Goal: Information Seeking & Learning: Find specific fact

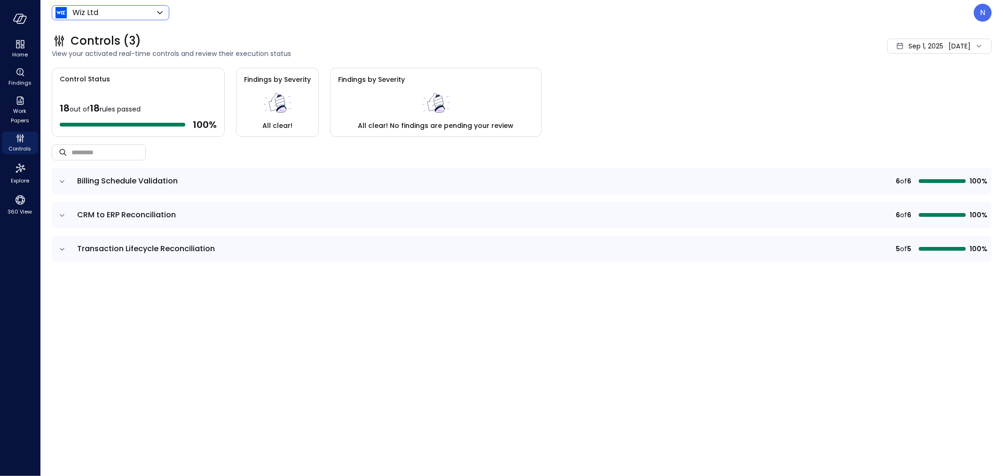
click at [135, 20] on div "Wiz Ltd ****** ​" at bounding box center [111, 12] width 118 height 15
click at [133, 24] on header "Wiz Ltd ****** ​ N" at bounding box center [521, 12] width 963 height 25
click at [153, 8] on body "Home Findings Work Papers Controls Explore 360 View Wiz Ltd ****** ​ N Controls…" at bounding box center [501, 238] width 1003 height 476
click at [95, 69] on span "Wiz US" at bounding box center [109, 70] width 93 height 11
type input "******"
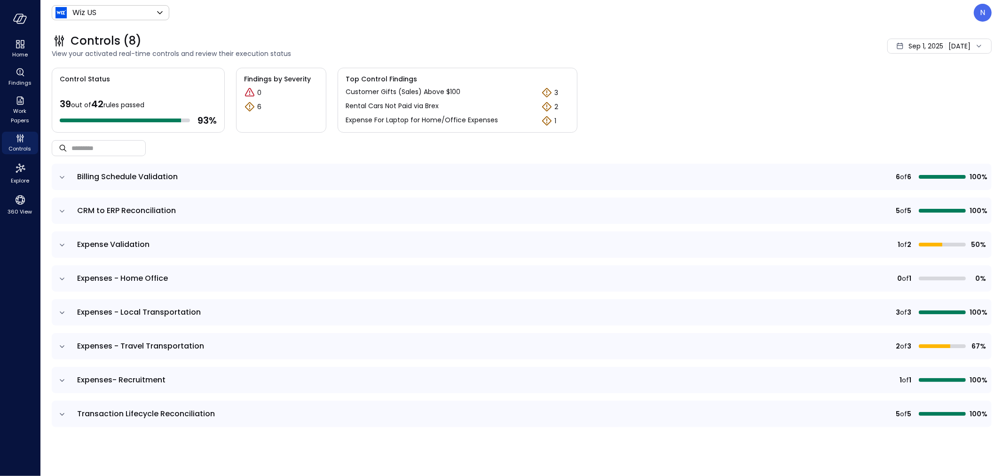
click at [165, 380] on span "Expenses- Recruitment" at bounding box center [345, 379] width 536 height 11
click at [143, 378] on span "Expenses- Recruitment" at bounding box center [121, 379] width 88 height 11
click at [144, 334] on td "Expenses - Travel Transportation" at bounding box center [346, 346] width 548 height 26
click at [132, 313] on span "Expenses - Local Transportation" at bounding box center [139, 312] width 124 height 11
click at [64, 312] on icon "expand row" at bounding box center [61, 312] width 9 height 9
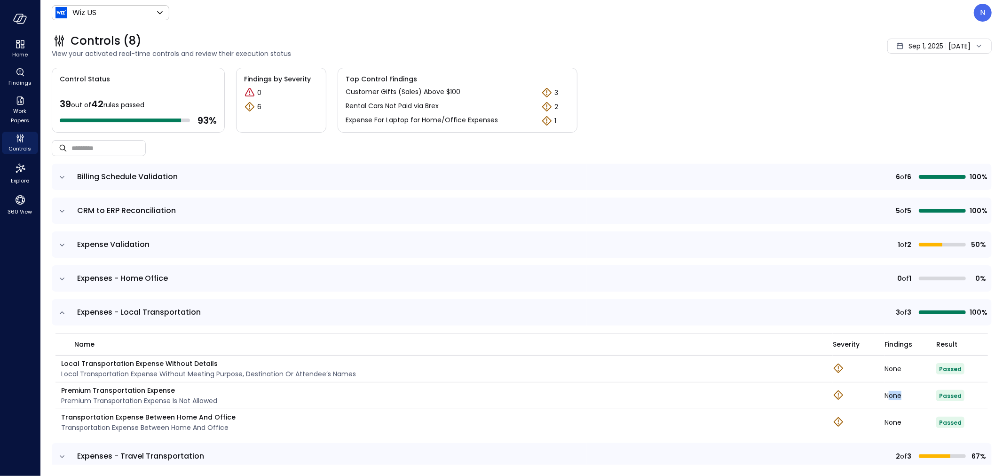
drag, startPoint x: 898, startPoint y: 394, endPoint x: 869, endPoint y: 392, distance: 28.3
click at [871, 392] on tr "Premium Transportation Expense Premium Transportation Expense is not allowed No…" at bounding box center [522, 395] width 933 height 27
click at [869, 392] on div at bounding box center [859, 396] width 52 height 12
click at [881, 392] on tr "Premium Transportation Expense Premium Transportation Expense is not allowed No…" at bounding box center [522, 395] width 933 height 27
click at [885, 392] on div "None" at bounding box center [911, 395] width 52 height 7
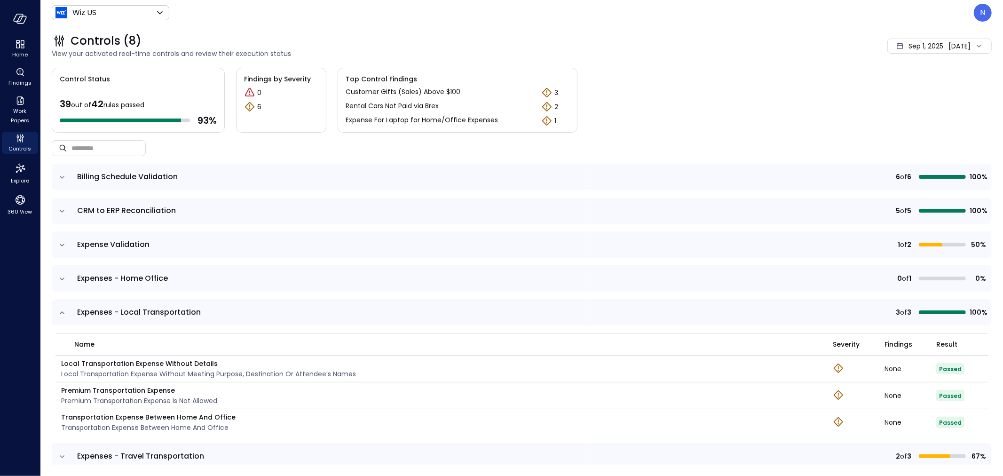
click at [964, 48] on div "[DATE] [DATE]" at bounding box center [940, 46] width 104 height 15
click at [917, 119] on li "Custom" at bounding box center [923, 119] width 75 height 16
click at [788, 77] on span "September" at bounding box center [793, 78] width 46 height 14
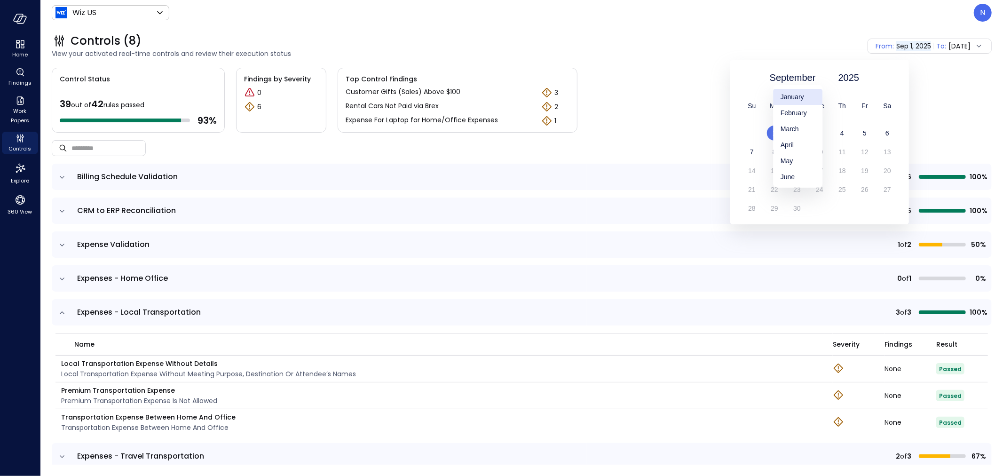
click at [802, 96] on div "January" at bounding box center [797, 97] width 49 height 16
click at [821, 132] on span "1" at bounding box center [820, 133] width 4 height 8
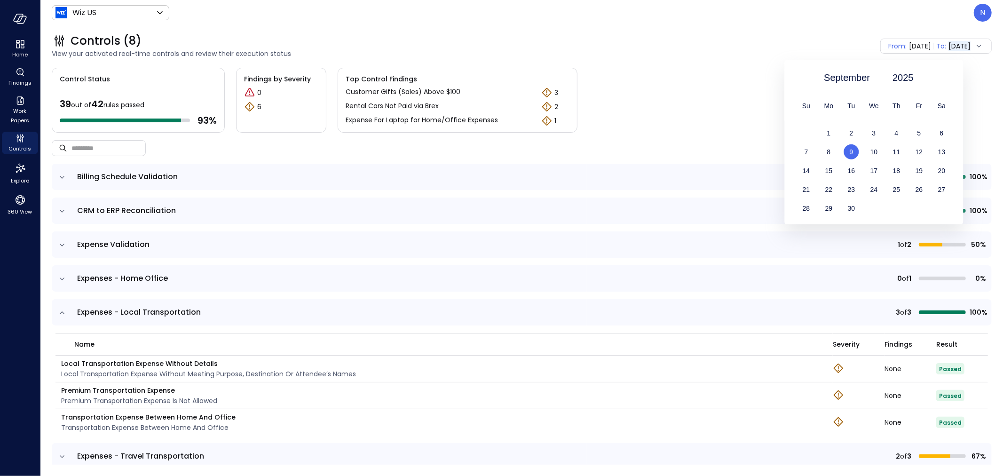
click at [688, 92] on div "Control Status 39 out of 42 rules passed 93 % Findings by Severity 0 6 Top Cont…" at bounding box center [522, 100] width 940 height 65
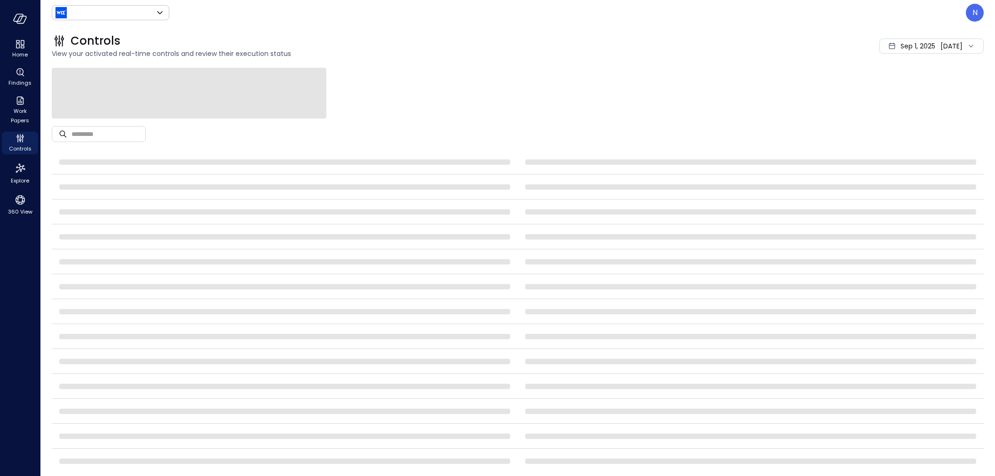
type input "******"
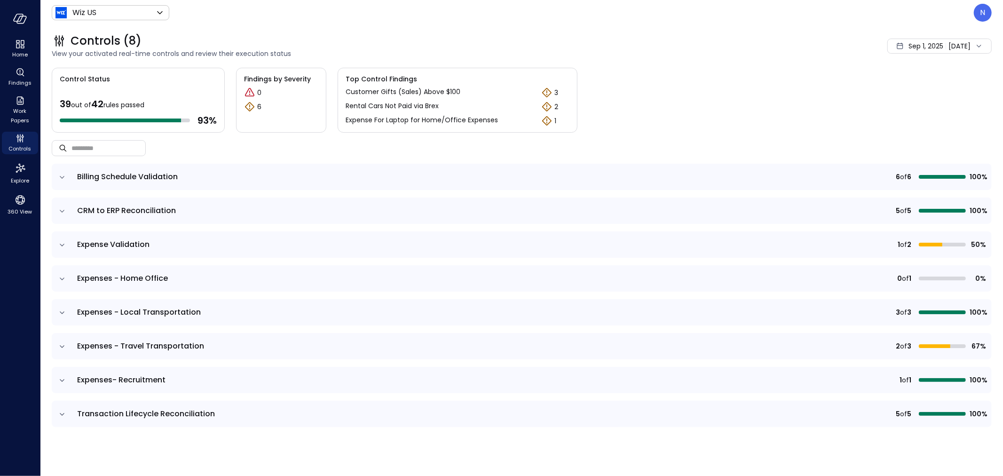
click at [62, 309] on icon "expand row" at bounding box center [61, 312] width 9 height 9
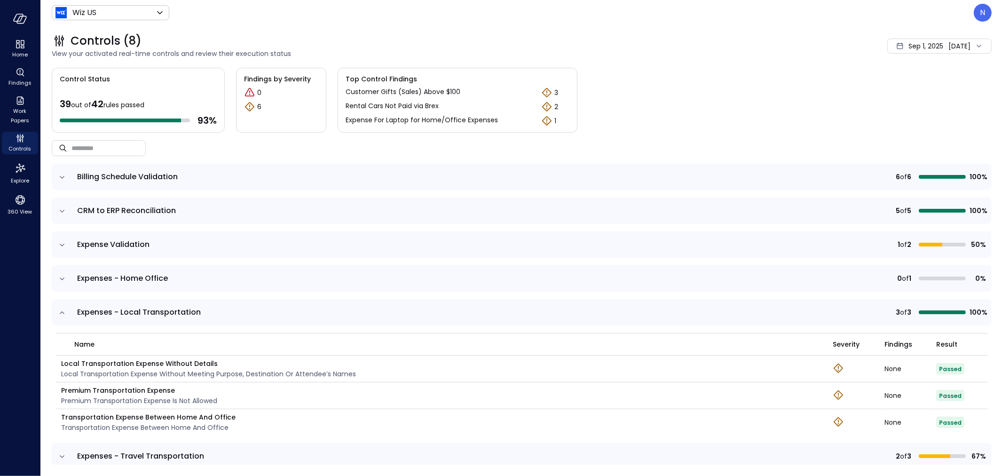
click at [204, 392] on p "Premium Transportation Expense" at bounding box center [139, 390] width 156 height 10
click at [68, 314] on td at bounding box center [62, 312] width 20 height 26
click at [63, 314] on icon "expand row" at bounding box center [61, 312] width 9 height 9
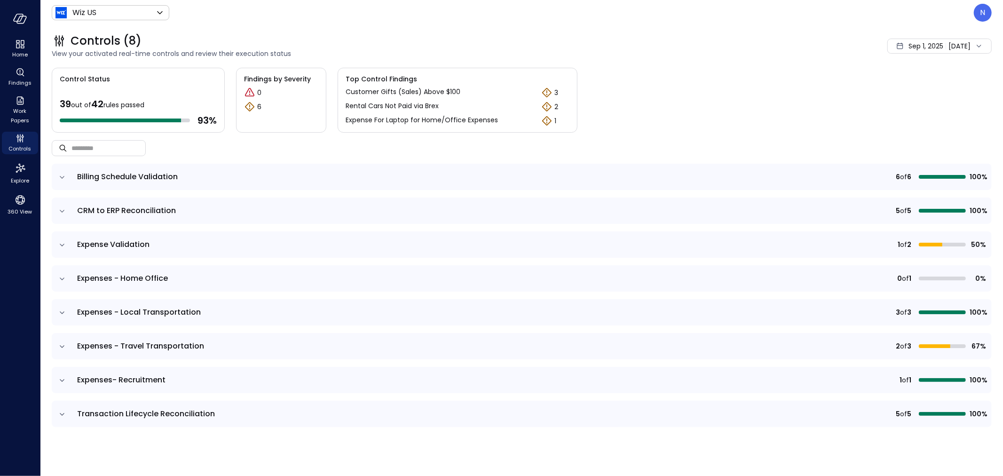
click at [63, 346] on icon "expand row" at bounding box center [62, 346] width 5 height 2
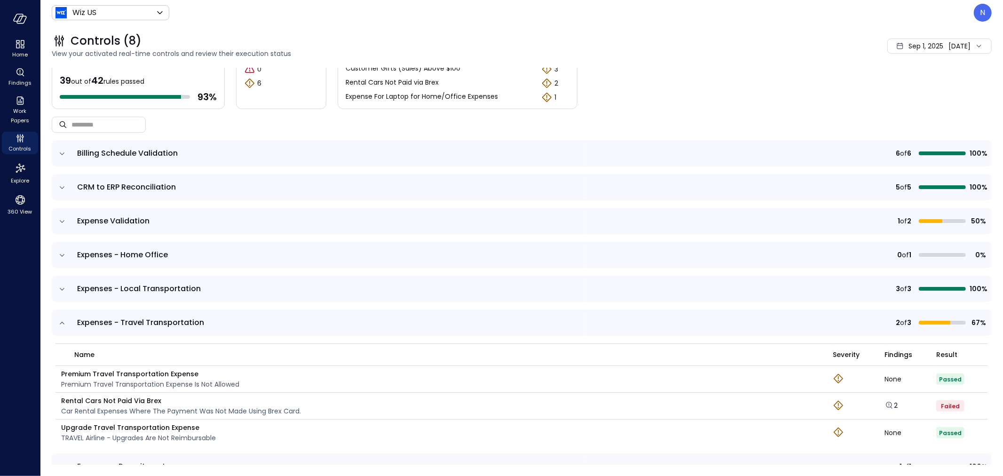
scroll to position [52, 0]
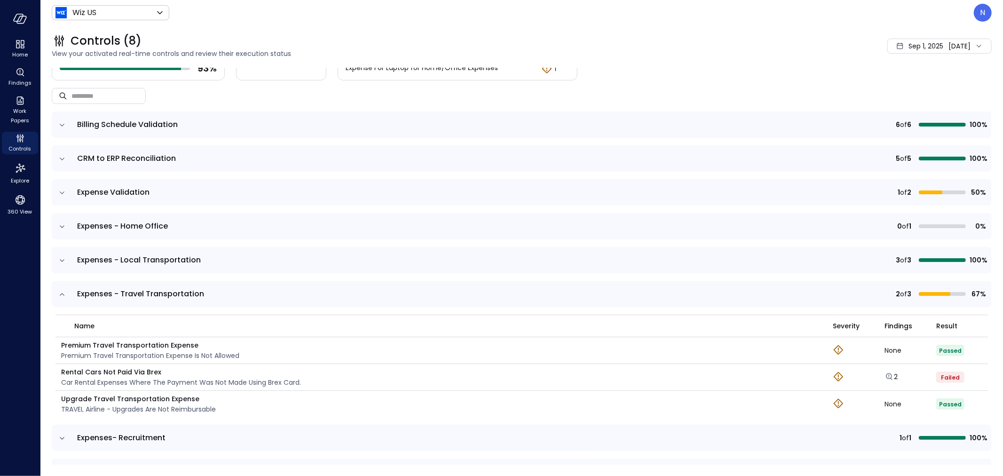
click at [950, 40] on div "[DATE] [DATE]" at bounding box center [940, 46] width 104 height 15
click at [914, 114] on li "Custom" at bounding box center [923, 119] width 75 height 16
click at [800, 79] on span "September" at bounding box center [793, 78] width 46 height 14
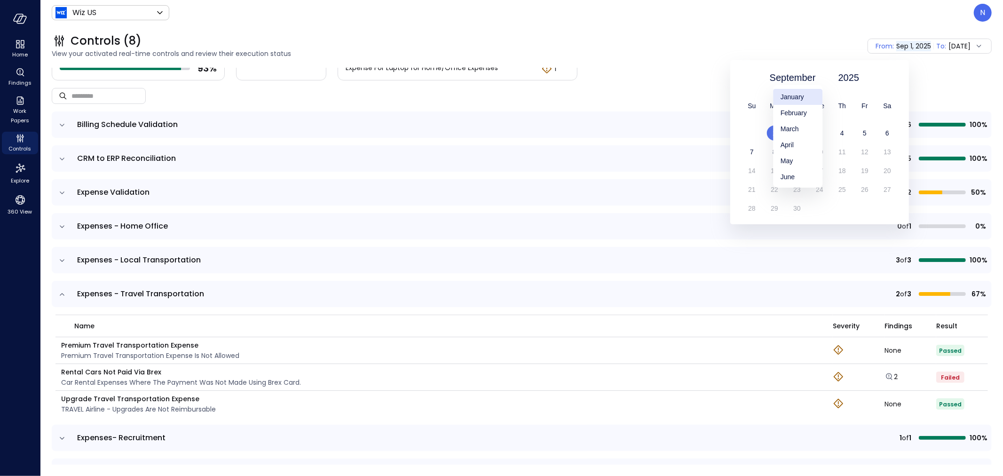
click at [796, 97] on div "January" at bounding box center [797, 97] width 49 height 16
click at [820, 131] on span "1" at bounding box center [820, 133] width 4 height 8
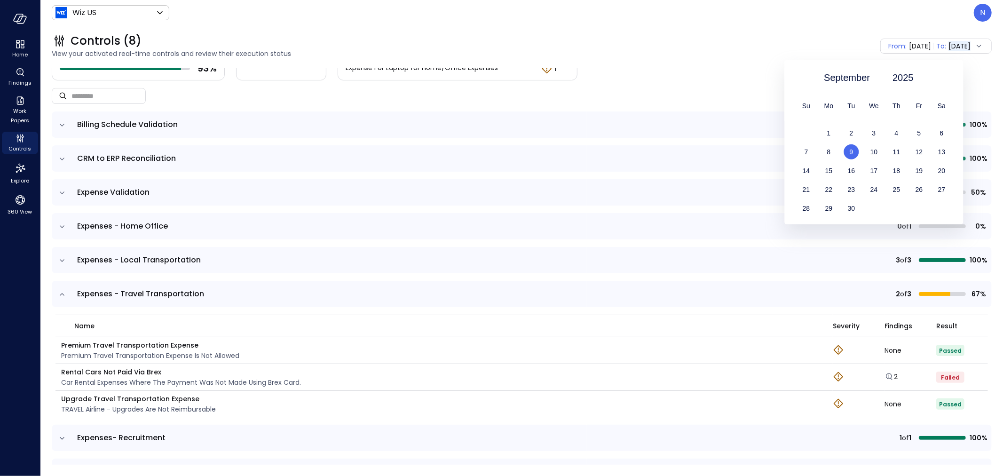
click at [851, 151] on span "9" at bounding box center [852, 152] width 4 height 8
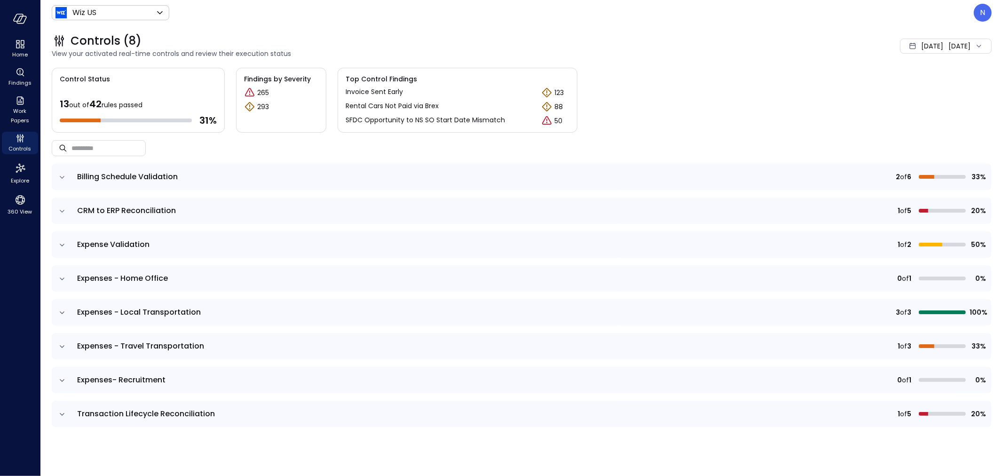
click at [61, 345] on icon "expand row" at bounding box center [61, 346] width 9 height 9
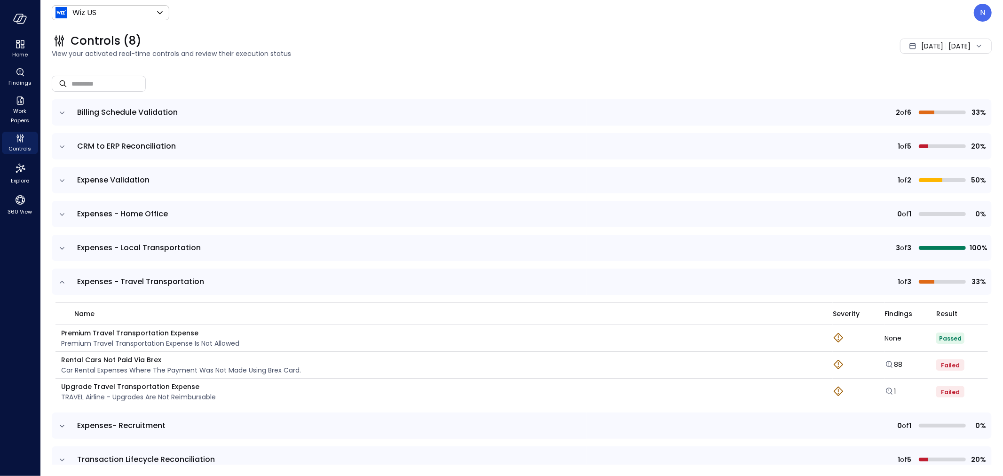
scroll to position [79, 0]
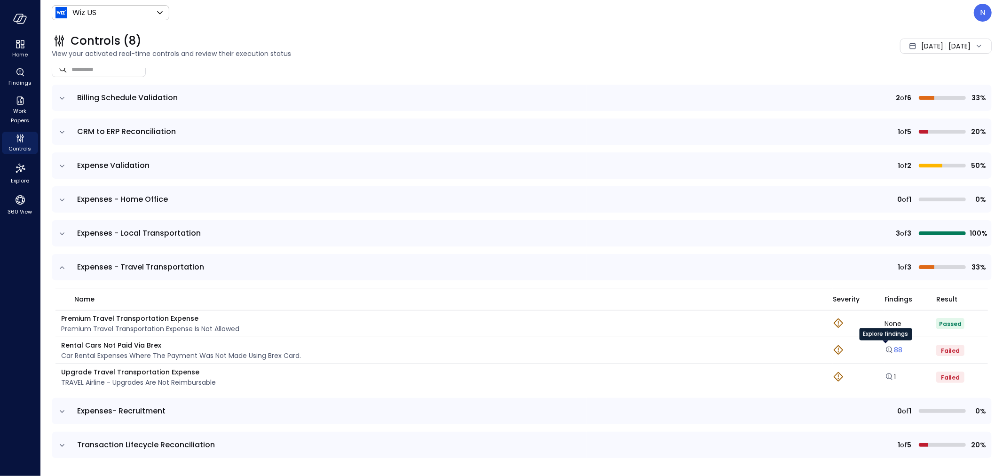
click at [885, 350] on icon "Explore findings" at bounding box center [889, 349] width 9 height 9
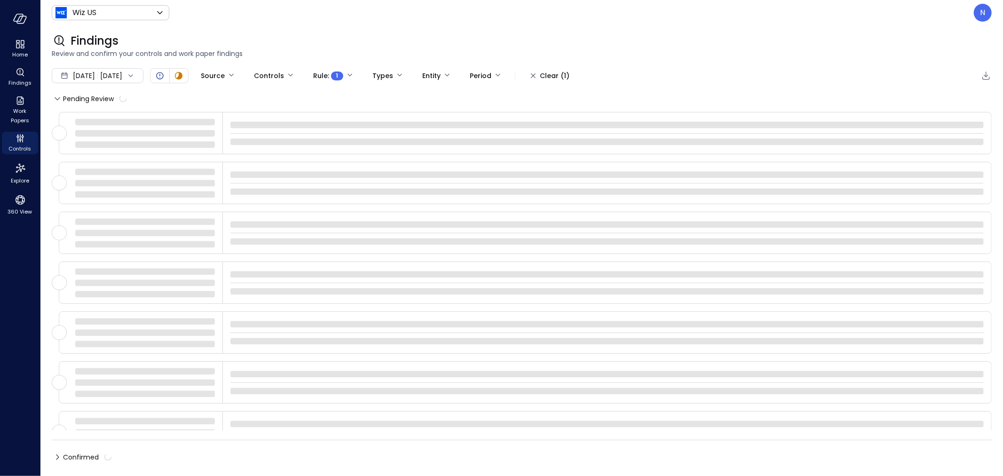
type input "****"
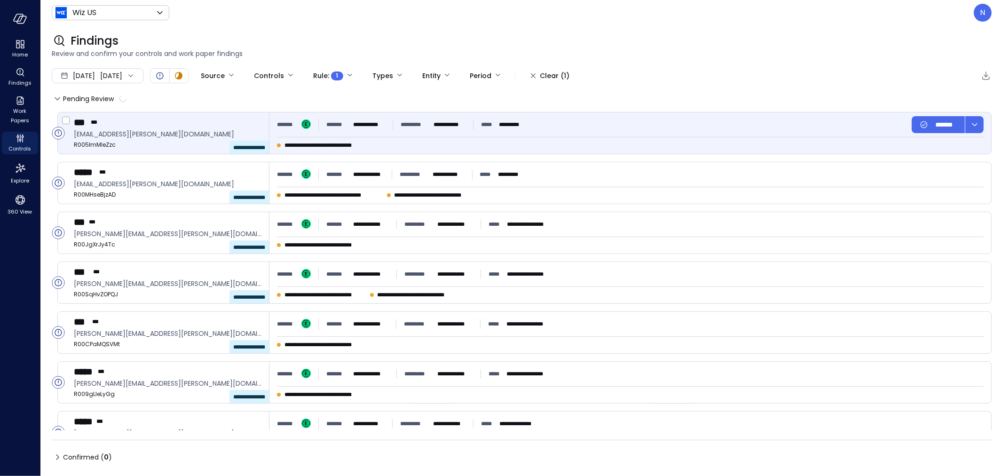
click at [581, 144] on div "**********" at bounding box center [449, 145] width 344 height 9
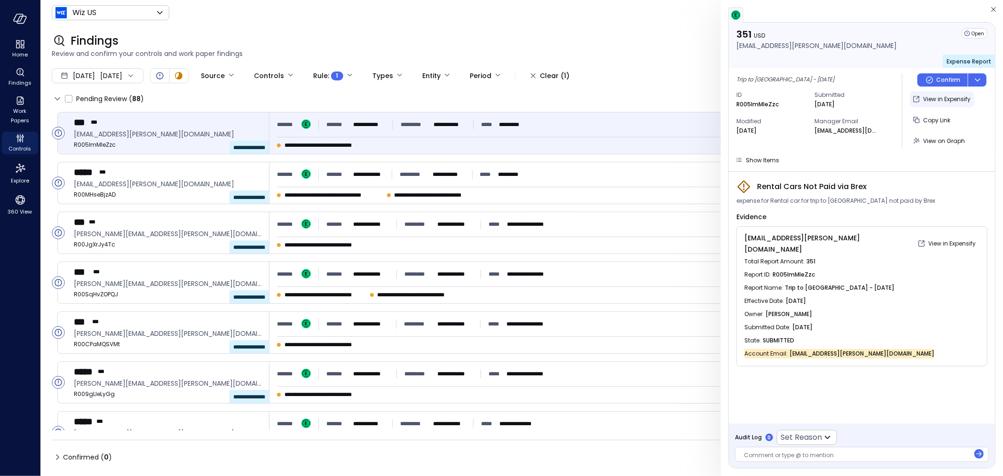
click at [960, 100] on p "View in Expensify" at bounding box center [947, 99] width 48 height 9
click at [944, 96] on p "View in Expensify" at bounding box center [947, 99] width 48 height 9
click at [767, 105] on p "R005lmMleZzc" at bounding box center [758, 104] width 42 height 9
copy p "R005lmMleZzc"
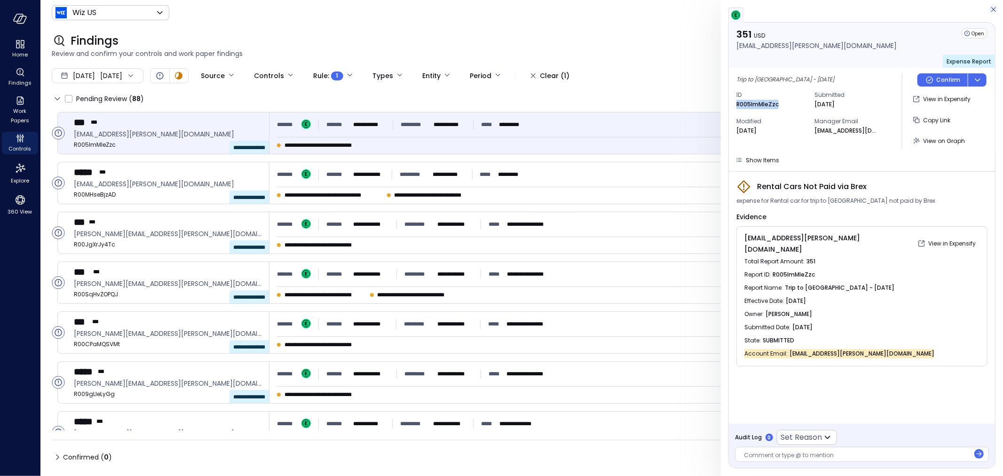
click at [990, 11] on icon "button" at bounding box center [993, 9] width 9 height 11
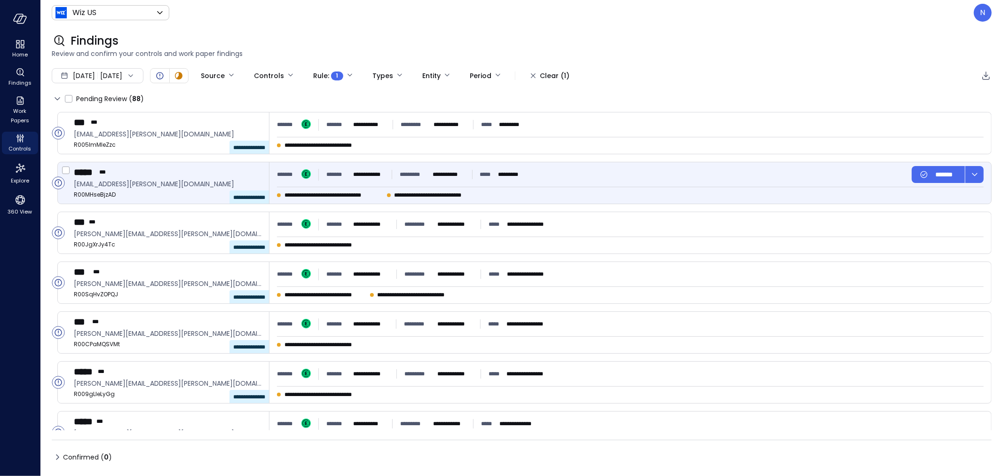
click at [199, 169] on div "***** ***" at bounding box center [168, 172] width 188 height 12
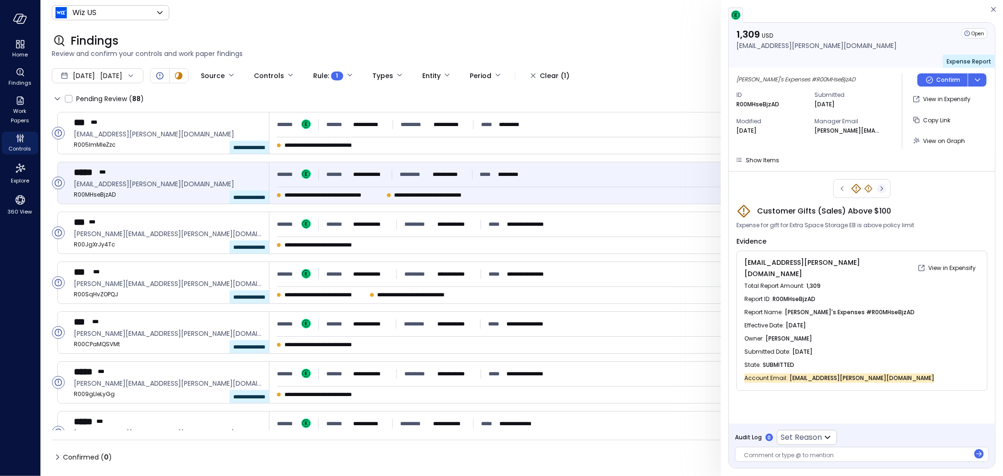
click at [881, 188] on icon "button" at bounding box center [881, 188] width 9 height 11
drag, startPoint x: 850, startPoint y: 188, endPoint x: 842, endPoint y: 189, distance: 8.0
click at [842, 189] on div at bounding box center [862, 188] width 57 height 19
click at [842, 189] on icon "button" at bounding box center [842, 188] width 2 height 5
click at [760, 160] on span "Show Items" at bounding box center [762, 160] width 33 height 8
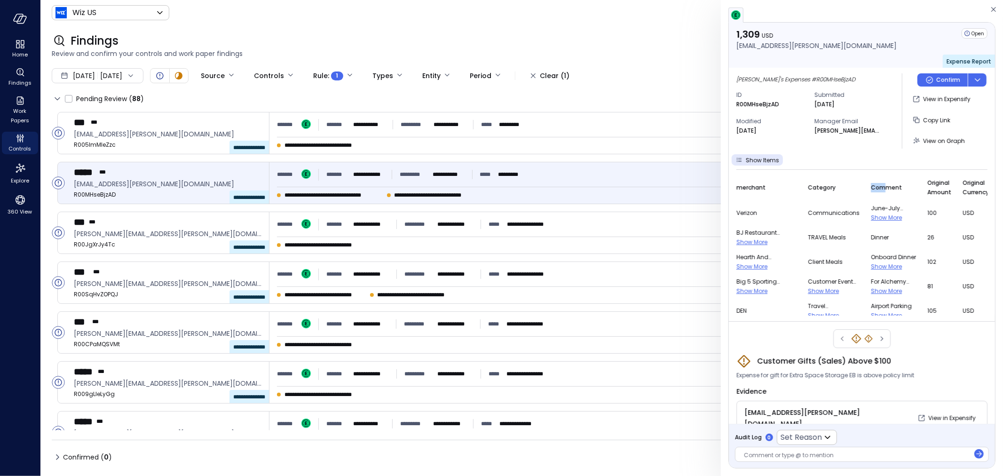
drag, startPoint x: 859, startPoint y: 198, endPoint x: 866, endPoint y: 199, distance: 6.7
click at [866, 199] on tr "merchant Category Comment Original Amount Original Currency" at bounding box center [869, 188] width 264 height 26
click at [871, 199] on th "Comment" at bounding box center [899, 188] width 56 height 26
click at [949, 95] on p "View in Expensify" at bounding box center [947, 99] width 48 height 9
click at [750, 103] on p "R00MHseBjzAD" at bounding box center [758, 104] width 43 height 9
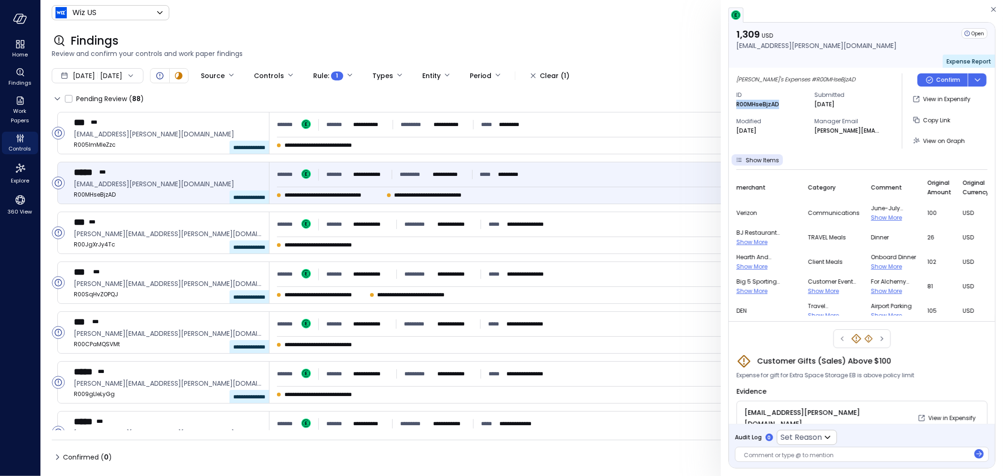
click at [750, 103] on p "R00MHseBjzAD" at bounding box center [758, 104] width 43 height 9
copy p "R00MHseBjzAD"
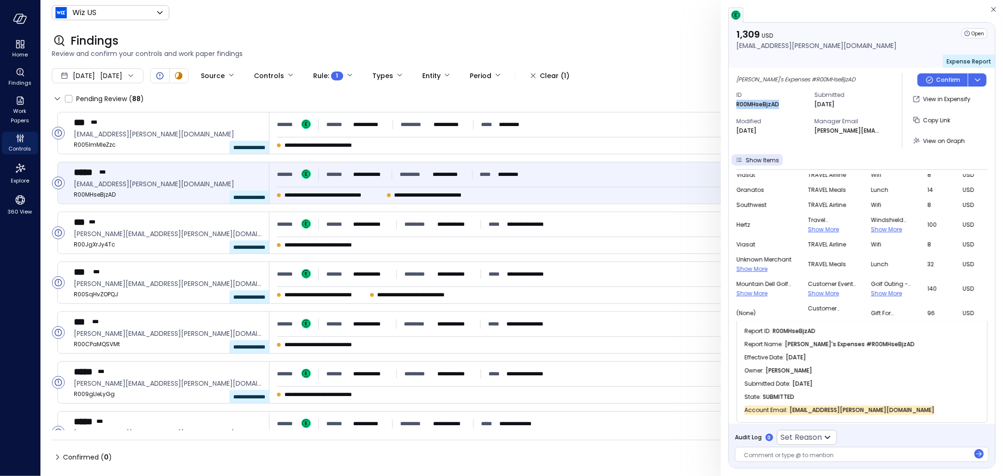
scroll to position [382, 0]
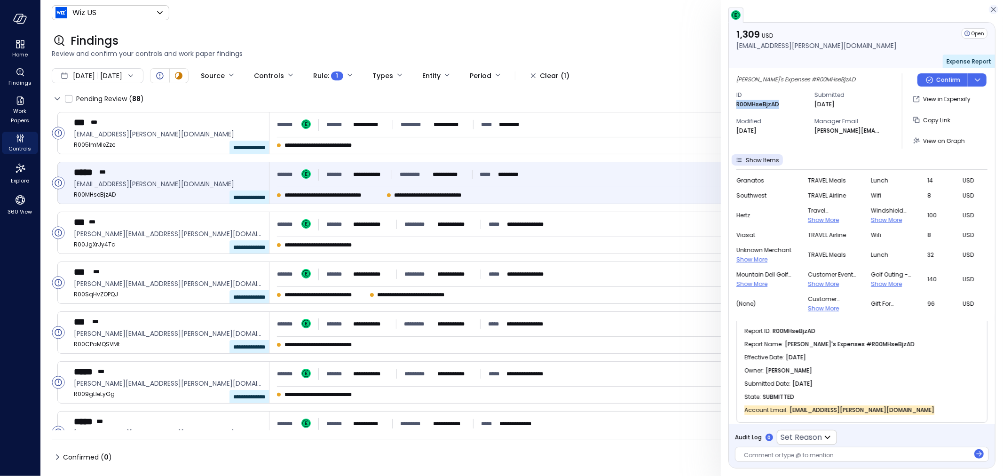
click at [990, 8] on icon "button" at bounding box center [993, 9] width 9 height 11
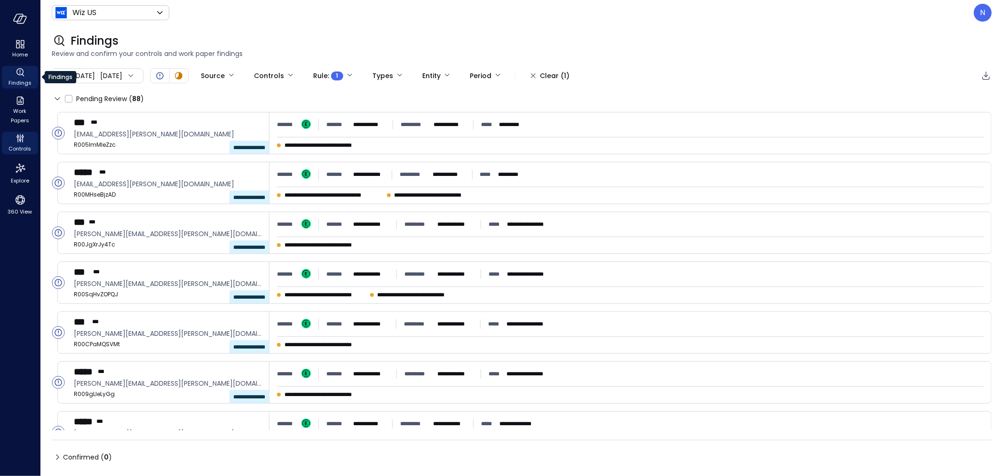
click at [16, 77] on icon "Findings" at bounding box center [20, 72] width 11 height 11
click at [24, 130] on ul "Home Findings Work Papers Controls Explore 360 View" at bounding box center [20, 128] width 36 height 180
click at [21, 142] on icon "Controls" at bounding box center [20, 138] width 11 height 11
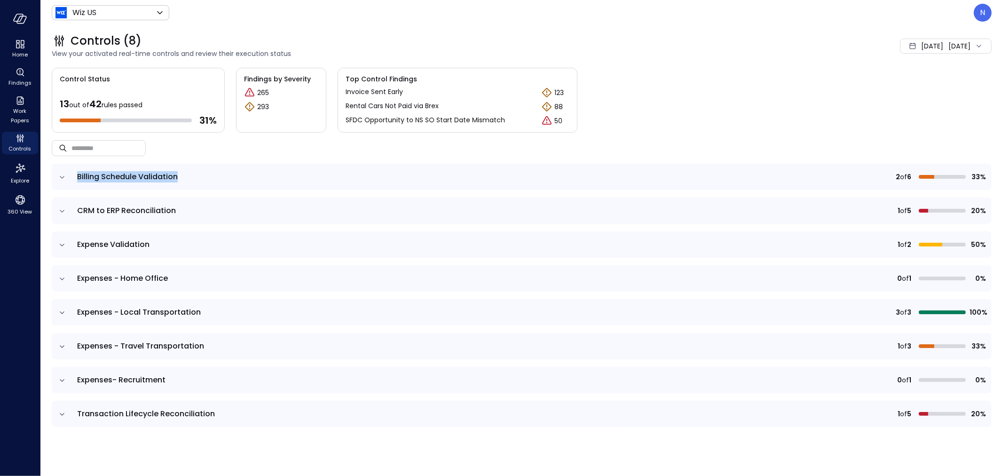
drag, startPoint x: 88, startPoint y: 178, endPoint x: 180, endPoint y: 176, distance: 91.3
click at [180, 176] on td "Billing Schedule Validation" at bounding box center [346, 177] width 548 height 26
click at [155, 219] on td "CRM to ERP Reconciliation" at bounding box center [346, 211] width 548 height 26
click at [63, 412] on icon "expand row" at bounding box center [61, 414] width 9 height 9
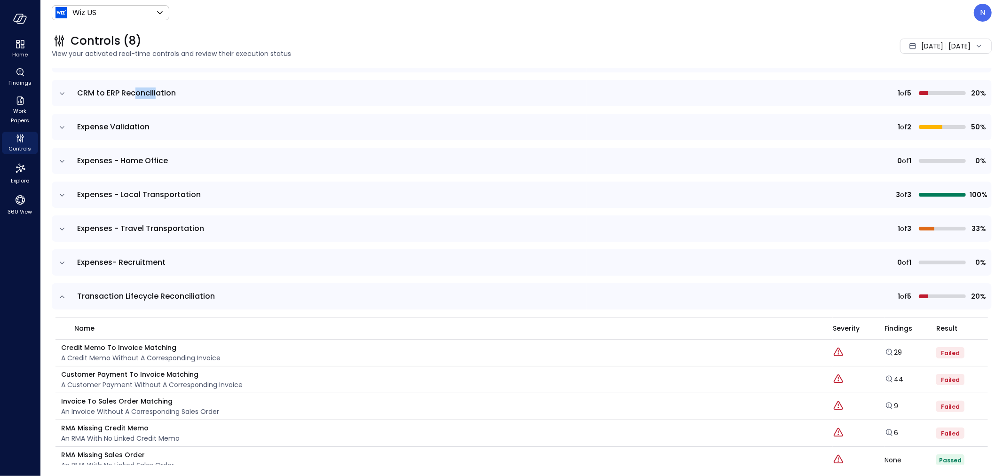
scroll to position [133, 0]
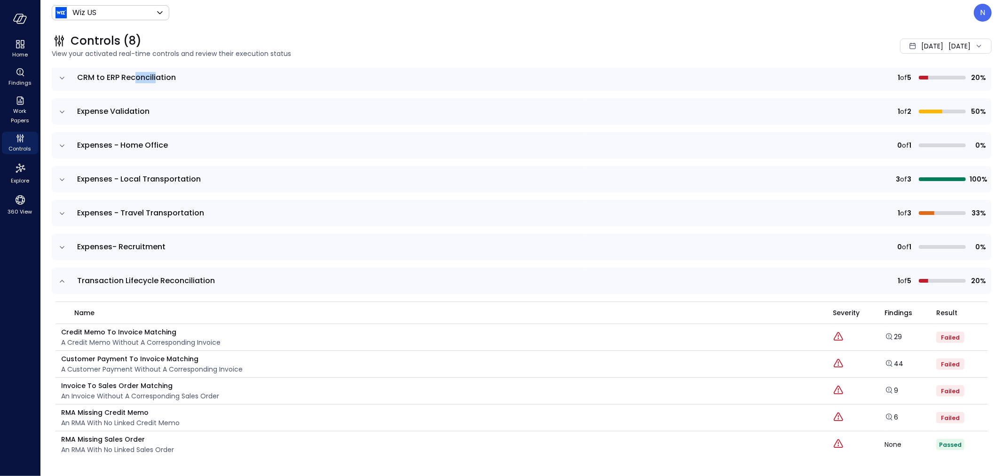
click at [63, 281] on icon "expand row" at bounding box center [62, 281] width 5 height 2
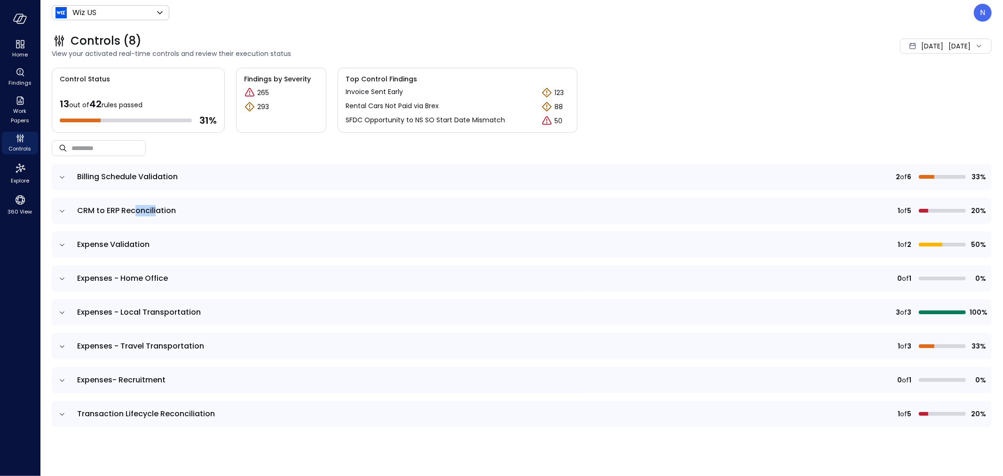
scroll to position [0, 0]
click at [154, 210] on span "CRM to ERP Reconciliation" at bounding box center [126, 210] width 99 height 11
click at [60, 247] on icon "expand row" at bounding box center [61, 244] width 9 height 9
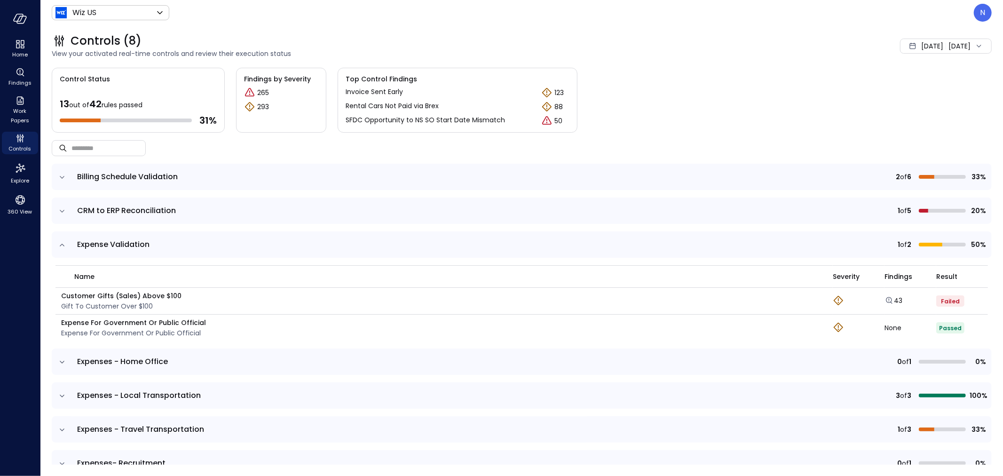
click at [59, 246] on icon "expand row" at bounding box center [61, 244] width 9 height 9
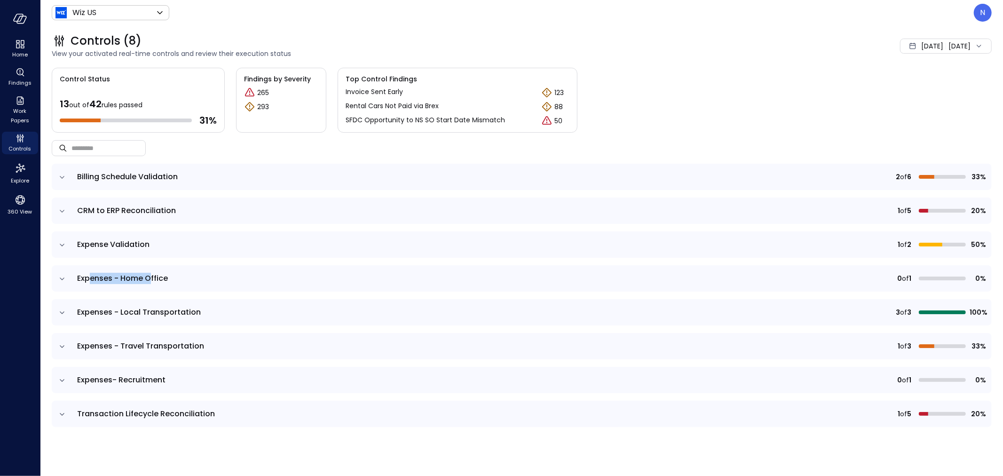
drag, startPoint x: 102, startPoint y: 276, endPoint x: 151, endPoint y: 280, distance: 50.0
click at [151, 280] on span "Expenses - Home Office" at bounding box center [122, 278] width 91 height 11
click at [65, 278] on icon "expand row" at bounding box center [61, 278] width 9 height 9
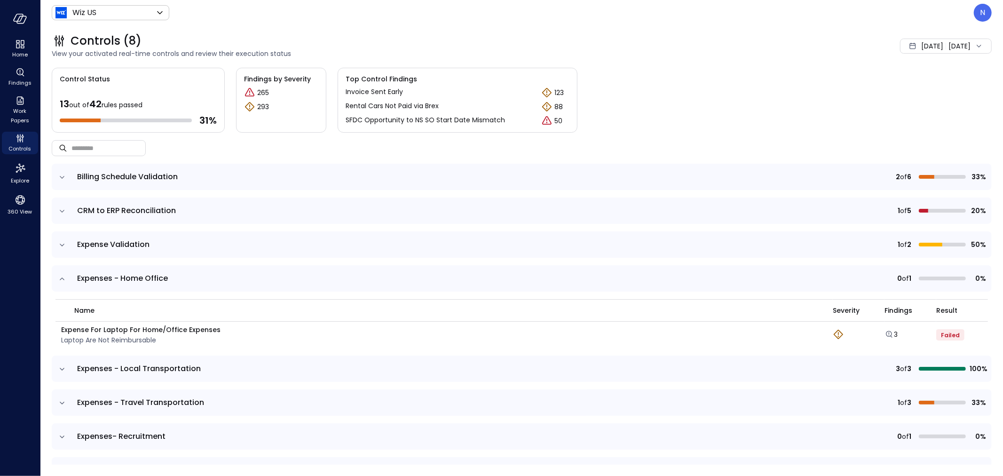
click at [64, 278] on icon "expand row" at bounding box center [61, 278] width 9 height 9
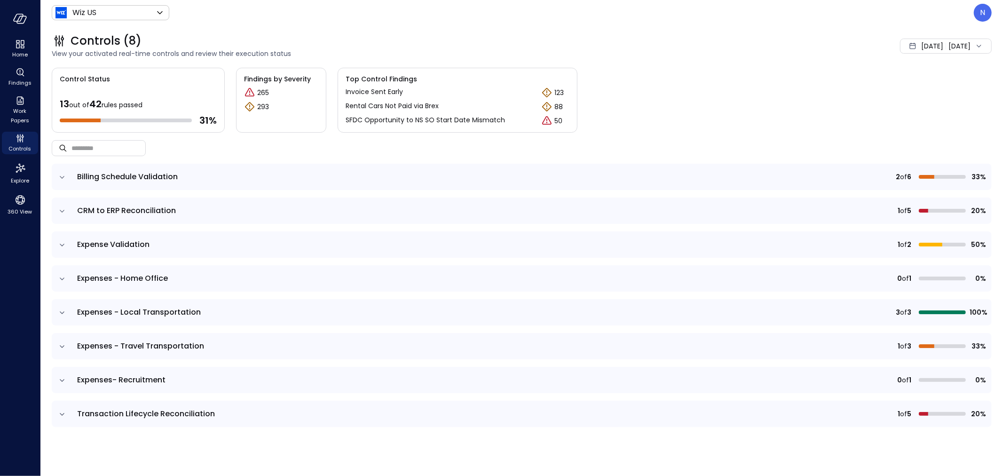
click at [59, 312] on icon "expand row" at bounding box center [61, 312] width 9 height 9
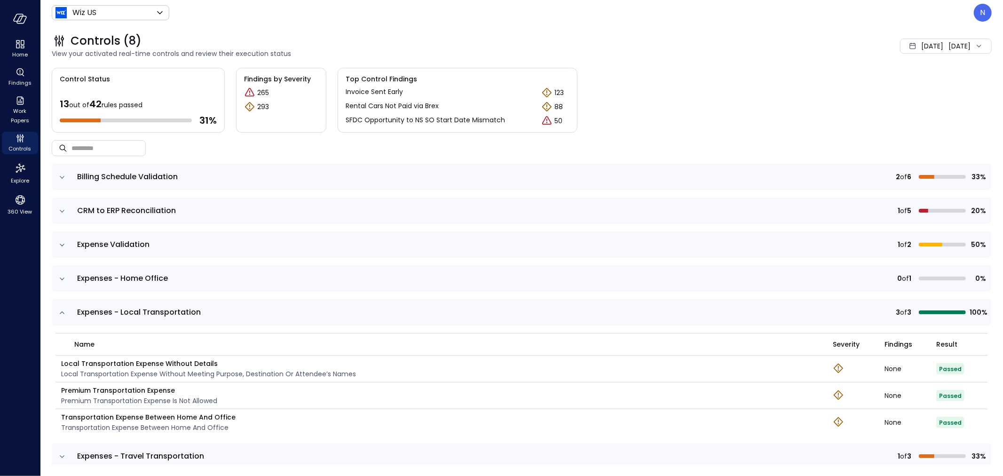
click at [59, 312] on icon "expand row" at bounding box center [61, 312] width 9 height 9
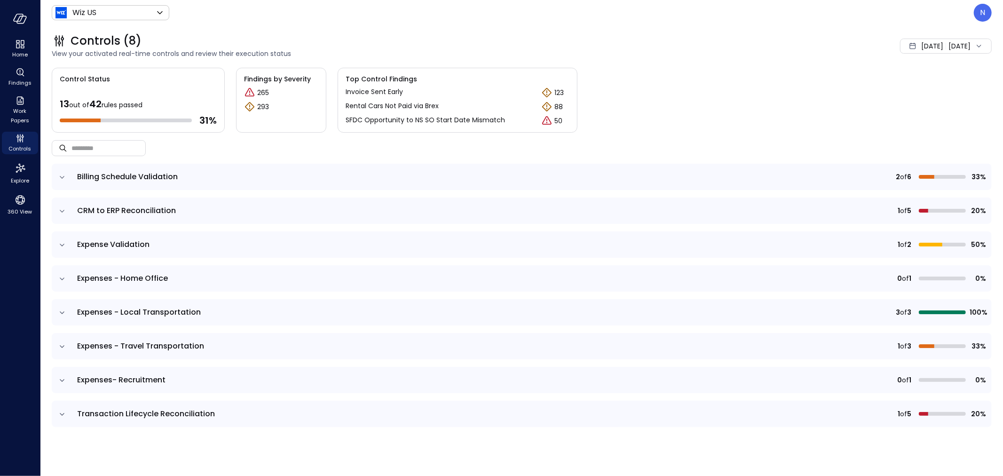
click at [62, 274] on icon "expand row" at bounding box center [61, 278] width 9 height 9
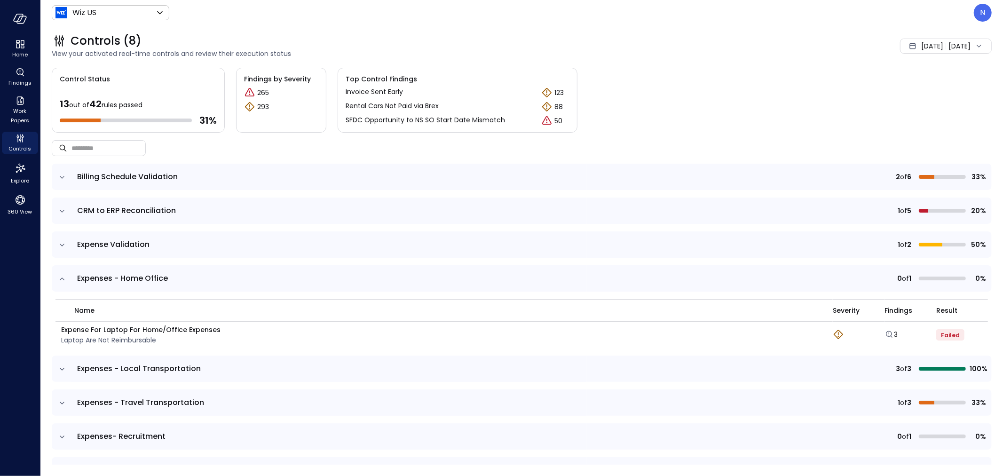
click at [62, 274] on icon "expand row" at bounding box center [61, 278] width 9 height 9
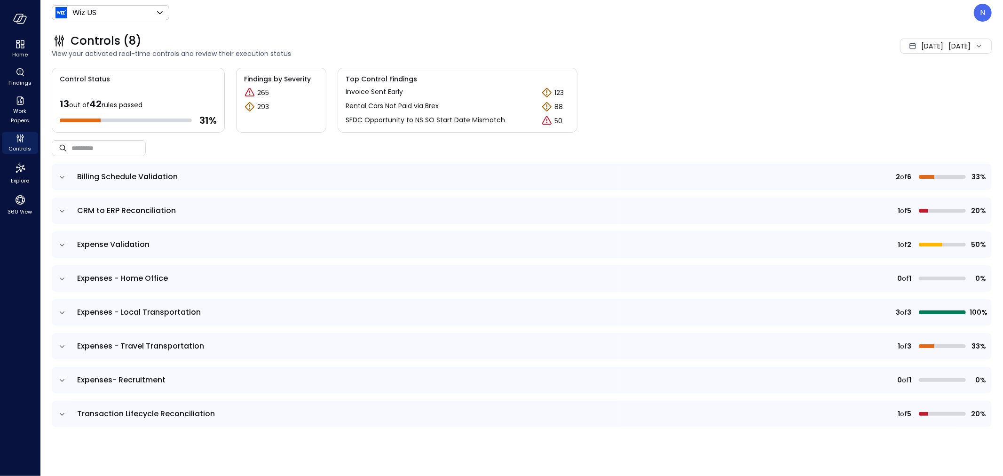
click at [56, 344] on td at bounding box center [62, 346] width 20 height 26
click at [64, 344] on icon "expand row" at bounding box center [61, 346] width 9 height 9
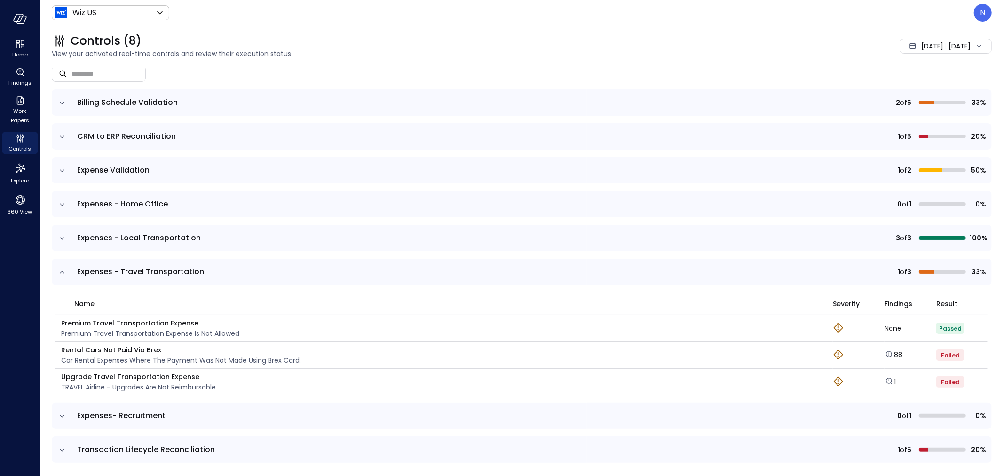
scroll to position [79, 0]
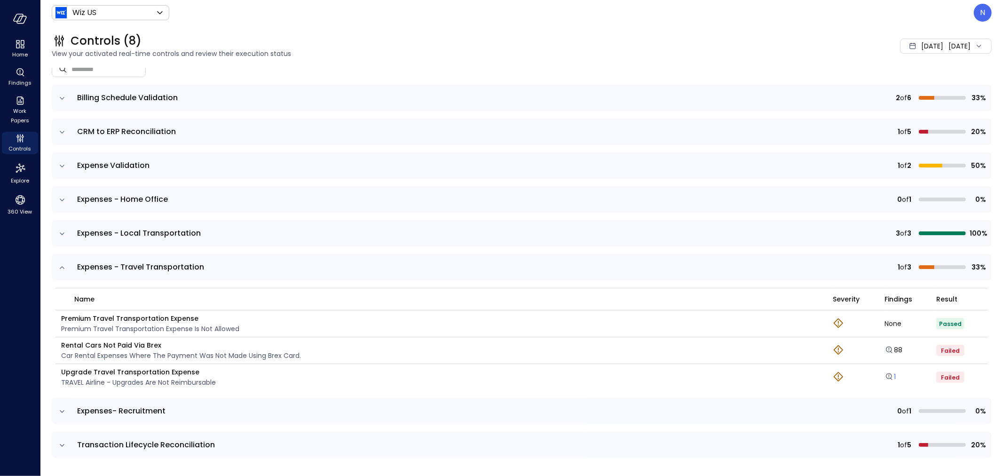
click at [886, 376] on icon "Explore findings" at bounding box center [889, 377] width 6 height 6
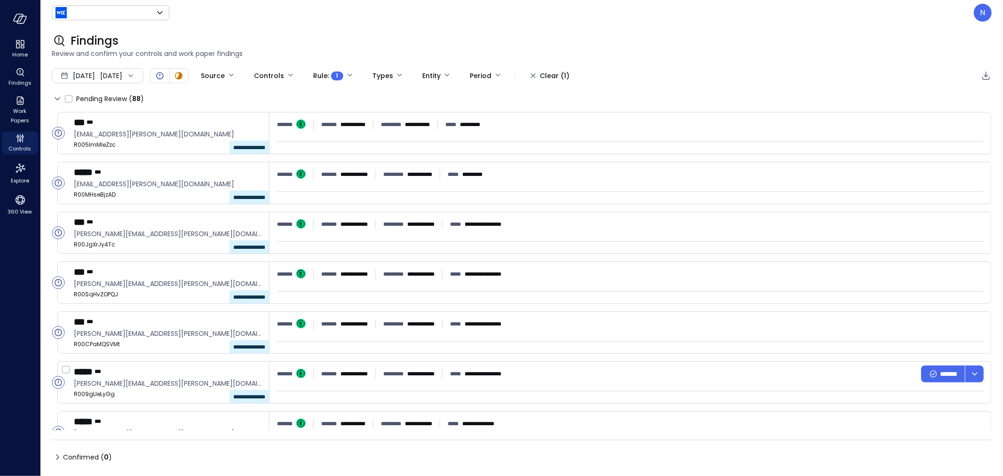
type input "******"
type input "****"
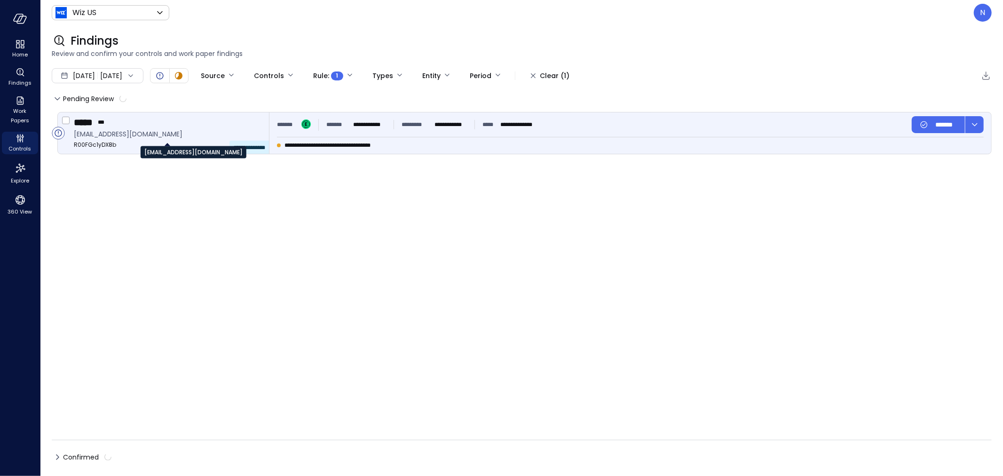
click at [238, 130] on span "[EMAIL_ADDRESS][DOMAIN_NAME]" at bounding box center [168, 134] width 188 height 10
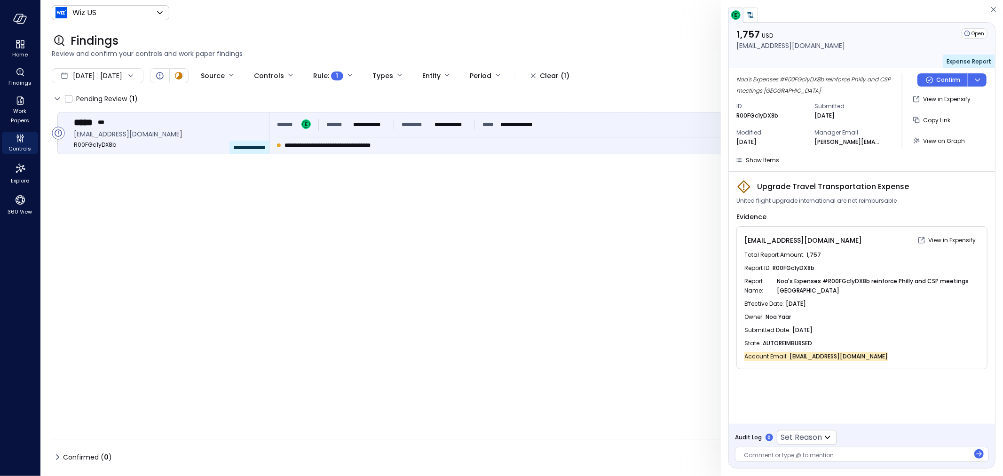
click at [795, 265] on span "R00FGc1yDX8b" at bounding box center [794, 267] width 42 height 9
copy span "R00FGc1yDX8b"
click at [838, 299] on div "Effective Date : [DATE]" at bounding box center [862, 303] width 235 height 13
drag, startPoint x: 841, startPoint y: 199, endPoint x: 878, endPoint y: 198, distance: 36.7
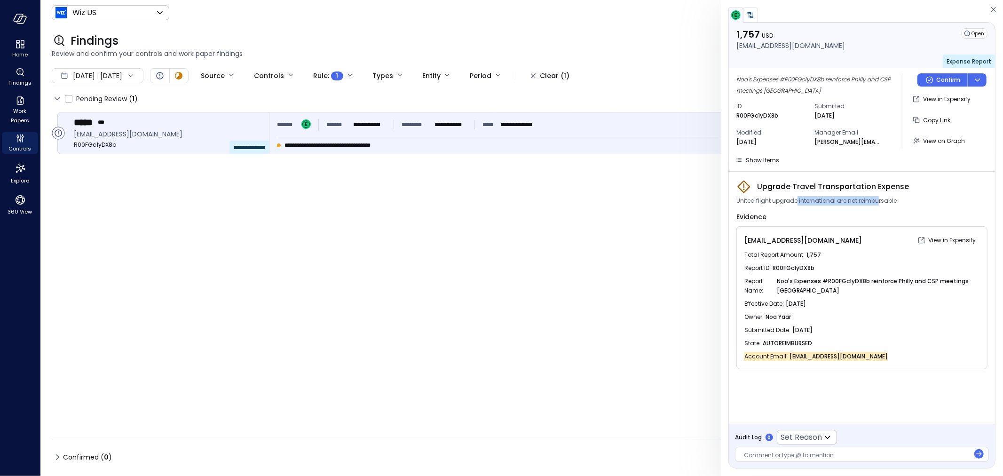
click at [877, 198] on span "United flight upgrade international are not reimbursable" at bounding box center [817, 200] width 160 height 9
click at [878, 198] on span "United flight upgrade international are not reimbursable" at bounding box center [817, 200] width 160 height 9
click at [765, 158] on span "Show Items" at bounding box center [762, 160] width 33 height 8
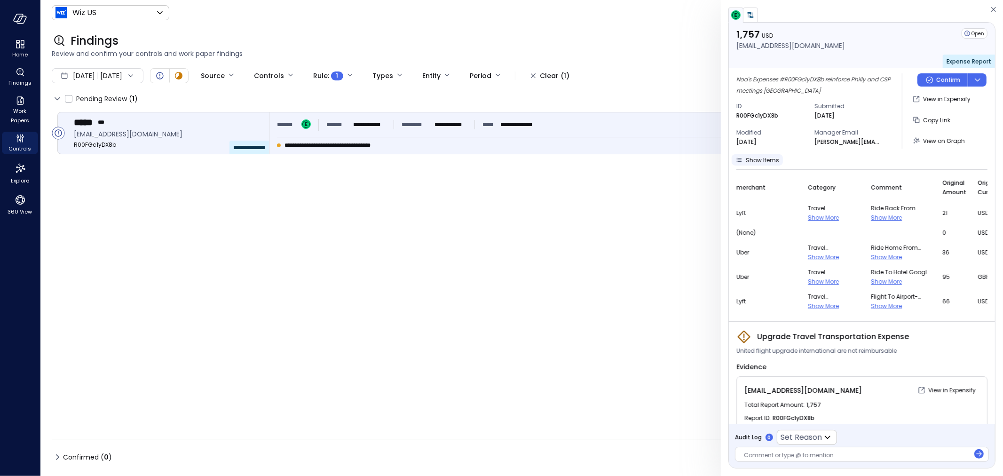
click at [762, 156] on span "Show Items" at bounding box center [762, 160] width 33 height 8
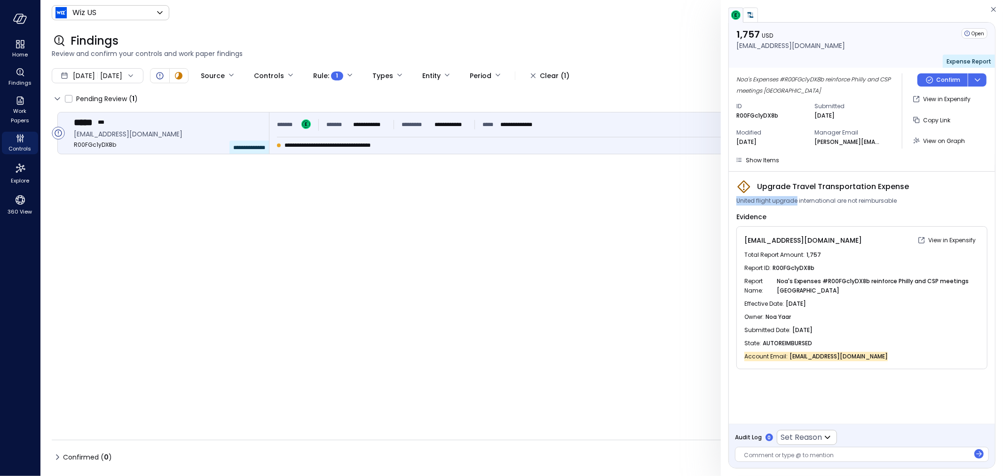
drag, startPoint x: 737, startPoint y: 200, endPoint x: 795, endPoint y: 203, distance: 58.4
click at [795, 203] on span "United flight upgrade international are not reimbursable" at bounding box center [817, 200] width 160 height 9
copy span "United flight upgrade"
drag, startPoint x: 213, startPoint y: 217, endPoint x: 56, endPoint y: 136, distance: 176.7
click at [209, 215] on div "**********" at bounding box center [522, 271] width 940 height 318
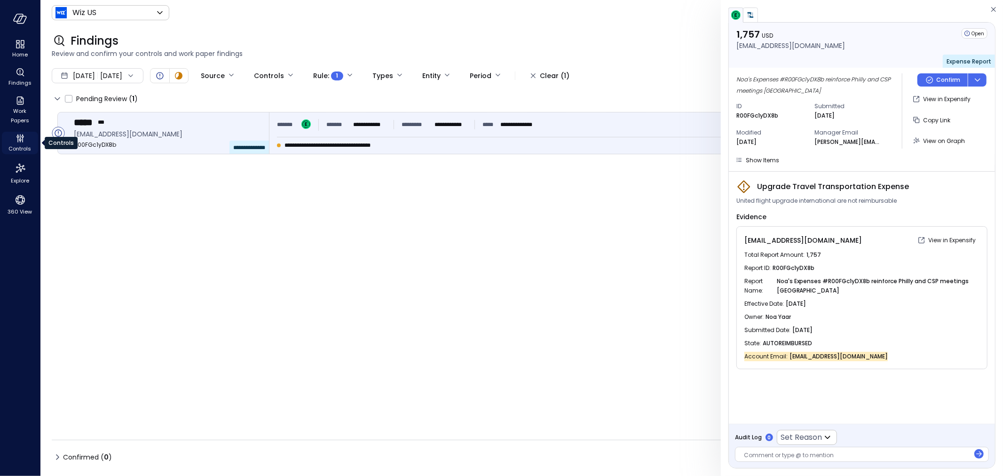
click at [17, 143] on icon "Controls" at bounding box center [20, 138] width 11 height 11
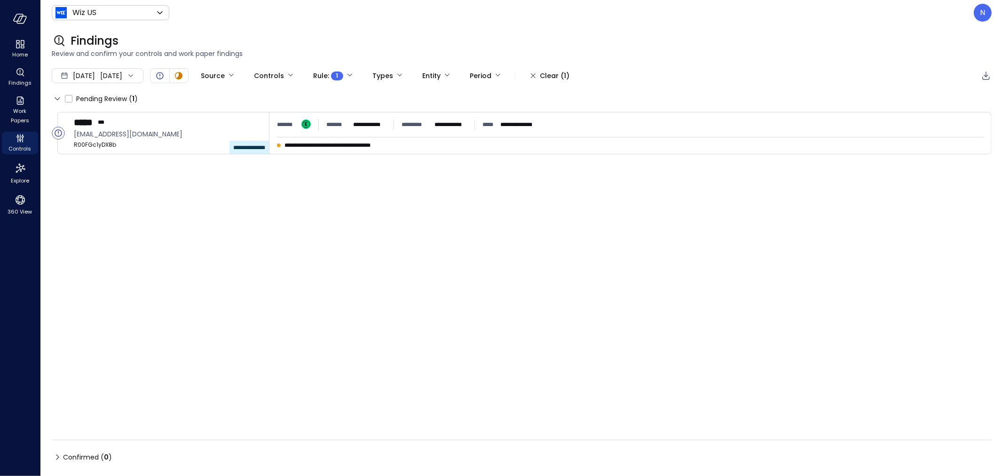
click at [350, 243] on div "**********" at bounding box center [522, 271] width 940 height 318
click at [189, 327] on div "**********" at bounding box center [522, 271] width 940 height 318
click at [26, 80] on span "Findings" at bounding box center [19, 82] width 23 height 9
click at [9, 77] on div "Findings" at bounding box center [20, 77] width 36 height 23
click at [20, 111] on span "Work Papers" at bounding box center [20, 115] width 29 height 19
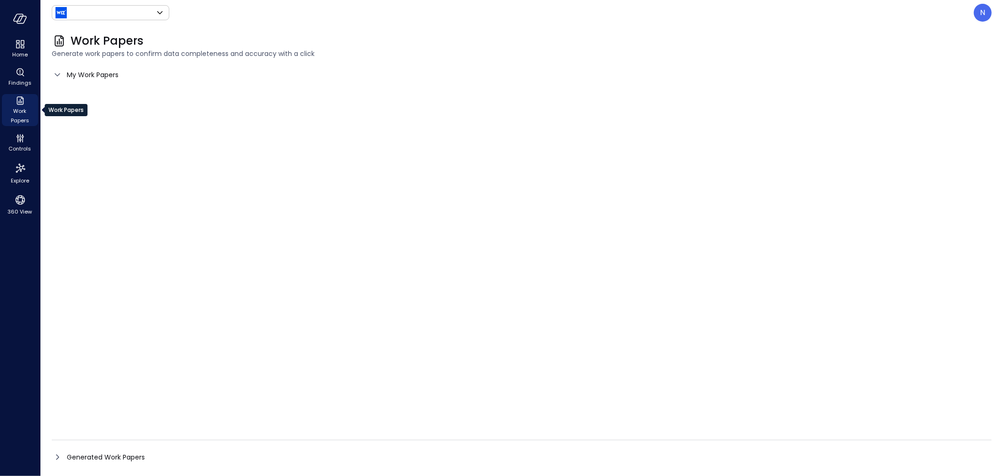
type input "******"
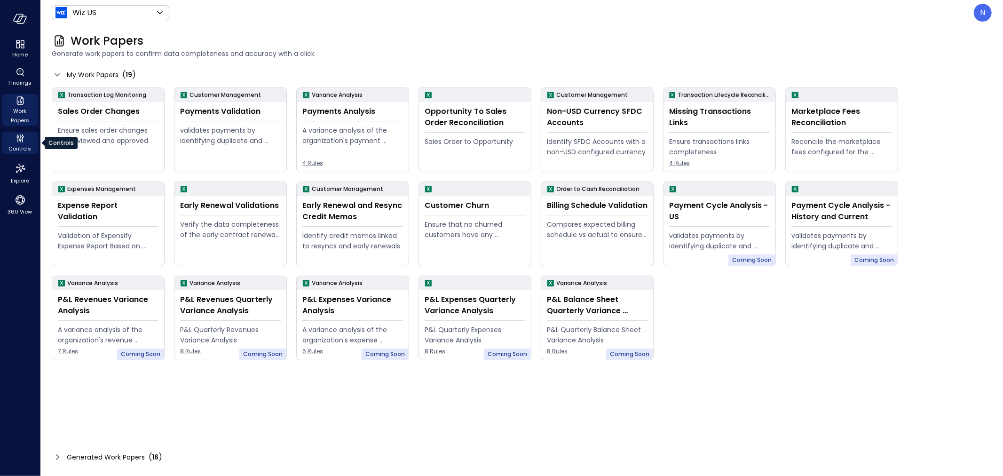
click at [22, 147] on span "Controls" at bounding box center [20, 148] width 23 height 9
